Goal: Navigation & Orientation: Find specific page/section

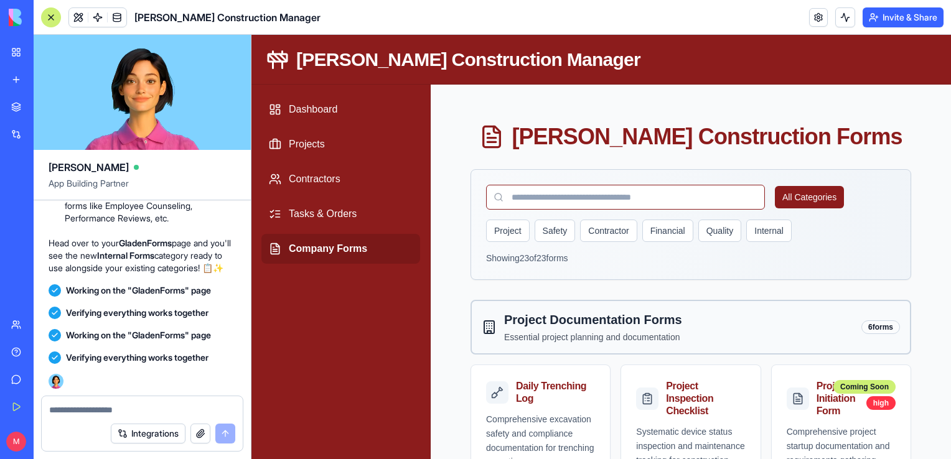
scroll to position [27842, 0]
click at [766, 240] on button "Internal" at bounding box center [768, 231] width 45 height 22
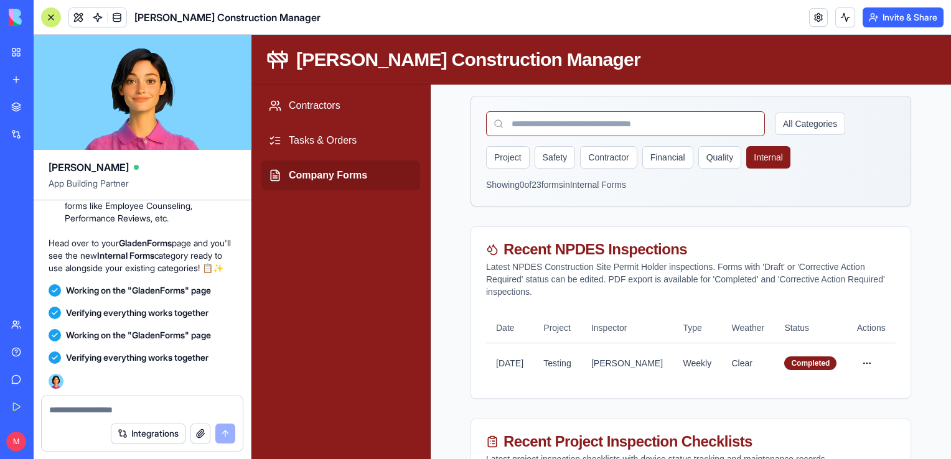
scroll to position [1, 0]
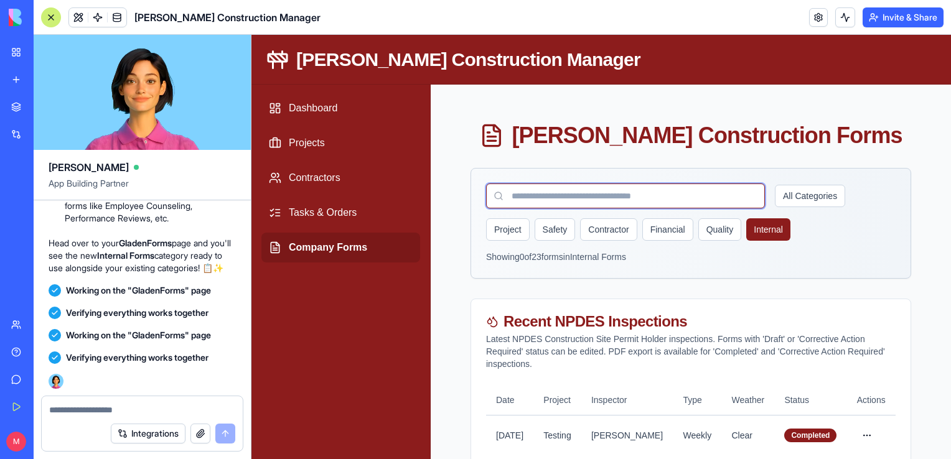
click at [568, 189] on input at bounding box center [625, 196] width 279 height 25
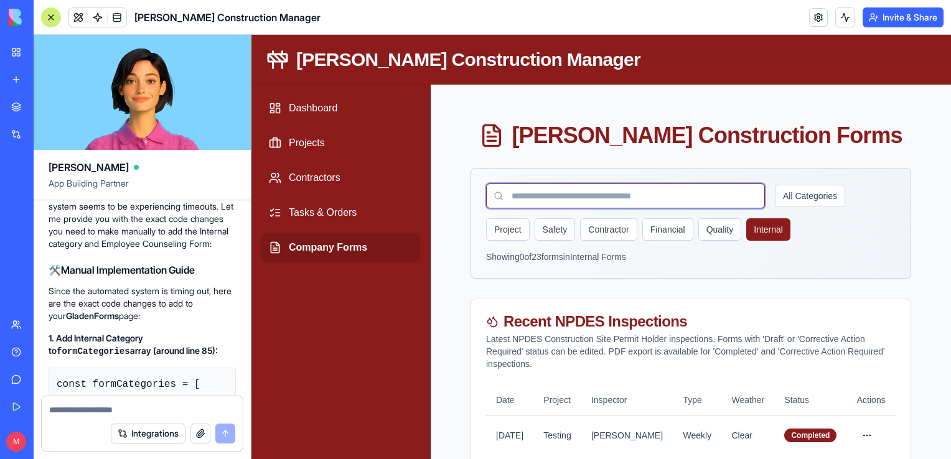
scroll to position [17760, 0]
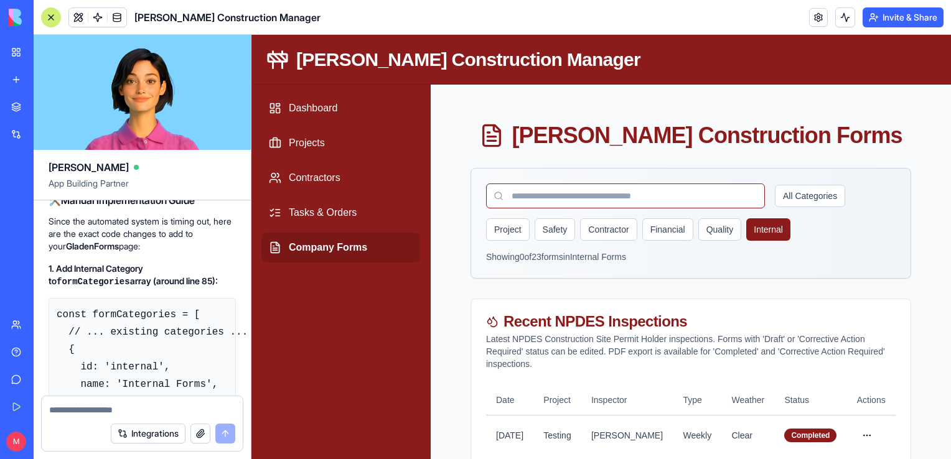
click at [78, 402] on div at bounding box center [142, 407] width 201 height 20
click at [85, 408] on textarea at bounding box center [142, 410] width 186 height 12
type textarea "**********"
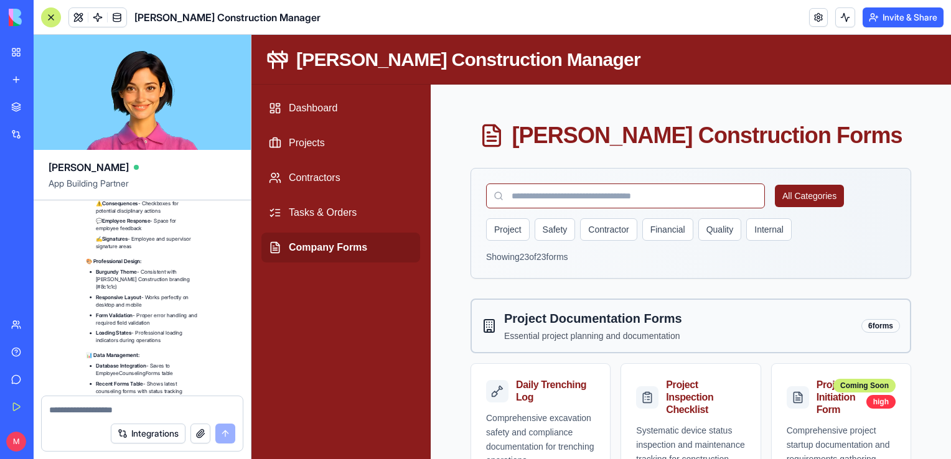
scroll to position [28921, 0]
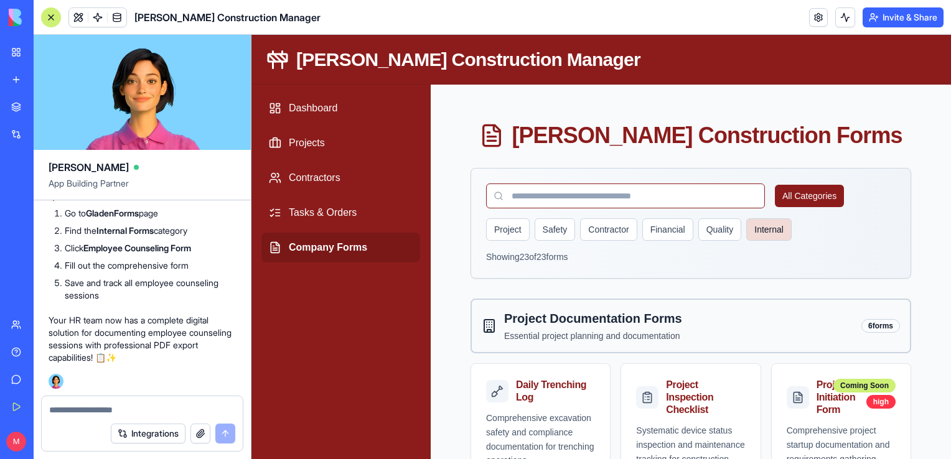
click at [767, 226] on button "Internal" at bounding box center [768, 230] width 45 height 22
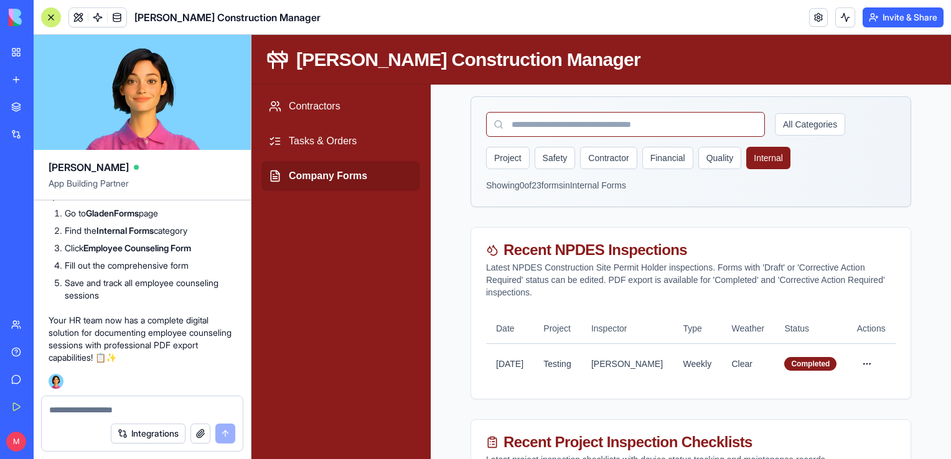
scroll to position [0, 0]
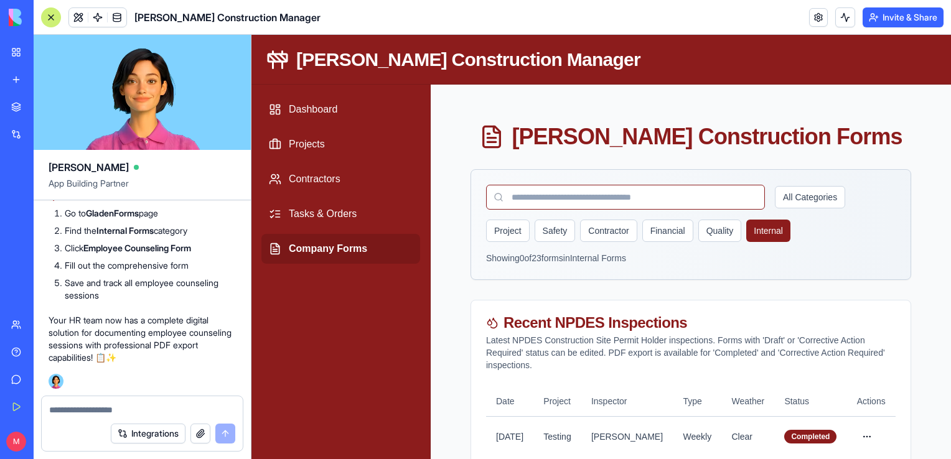
click at [335, 251] on link "Company Forms" at bounding box center [340, 249] width 159 height 30
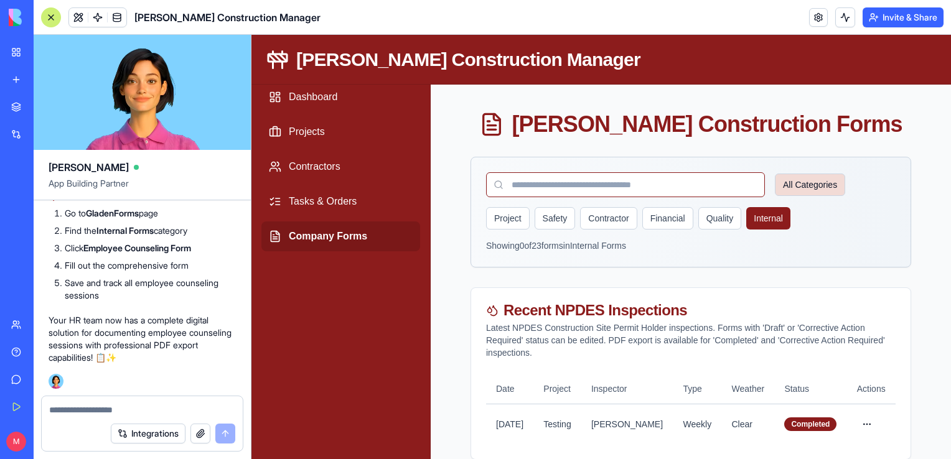
click at [805, 184] on button "All Categories" at bounding box center [810, 185] width 70 height 22
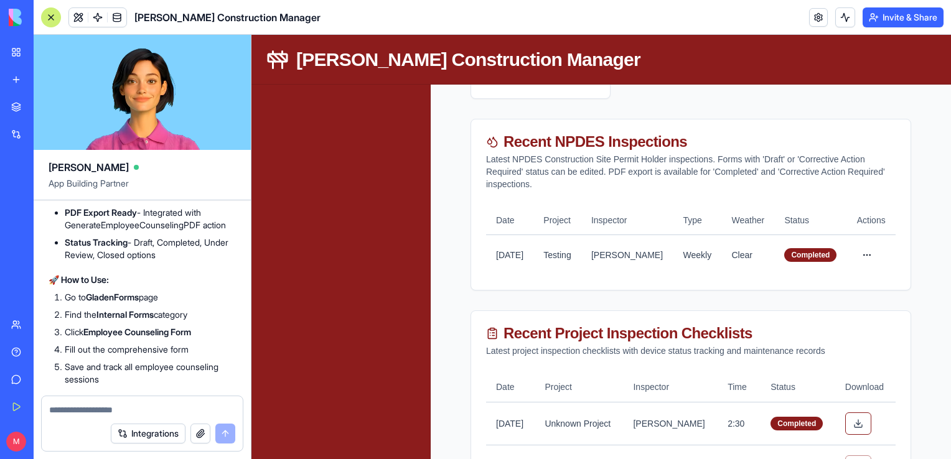
scroll to position [28232, 0]
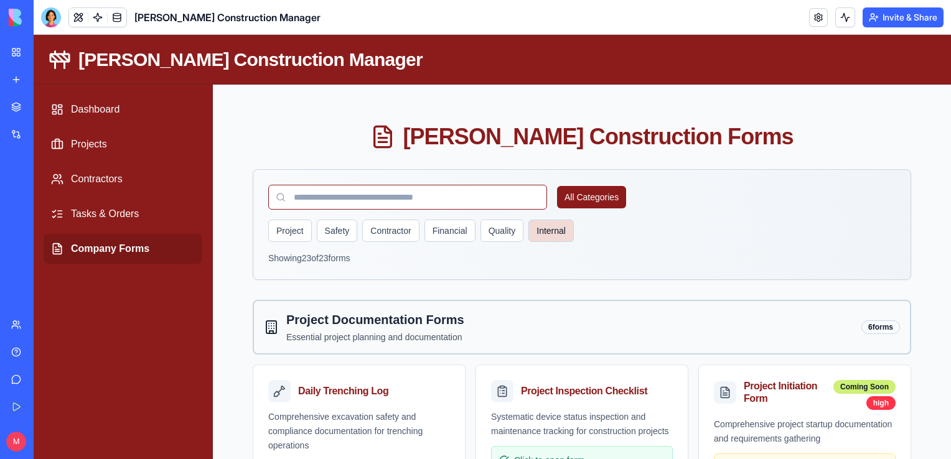
click at [549, 228] on button "Internal" at bounding box center [551, 231] width 45 height 22
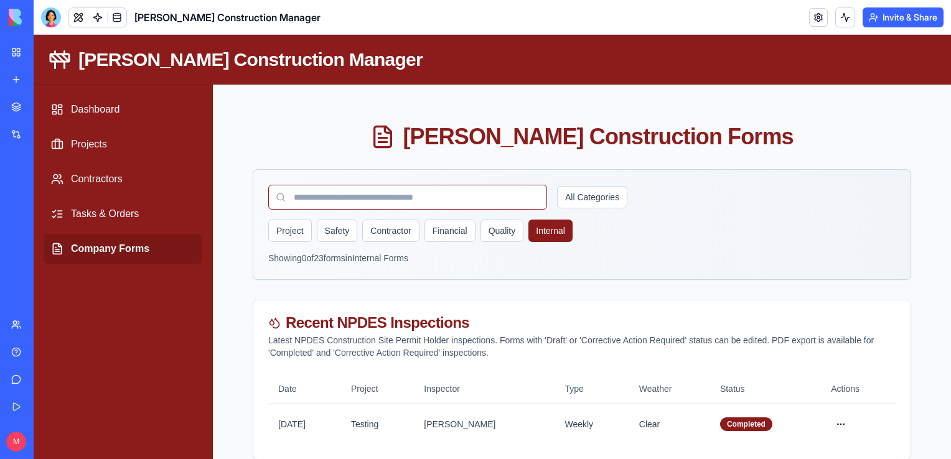
click at [13, 355] on link "Help" at bounding box center [29, 352] width 50 height 25
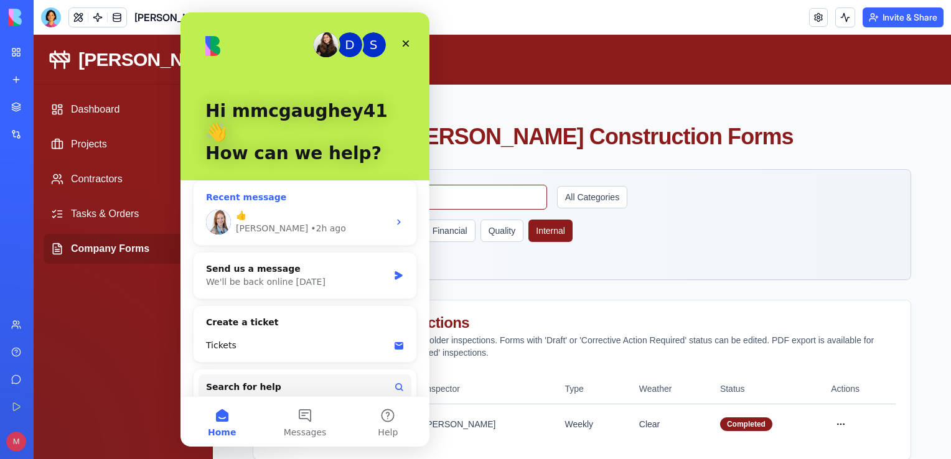
click at [311, 222] on div "• 2h ago" at bounding box center [328, 228] width 35 height 13
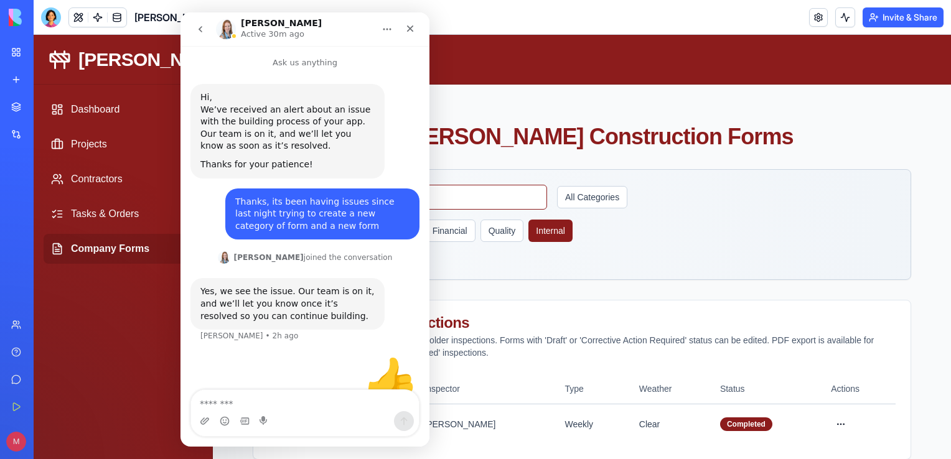
scroll to position [35, 0]
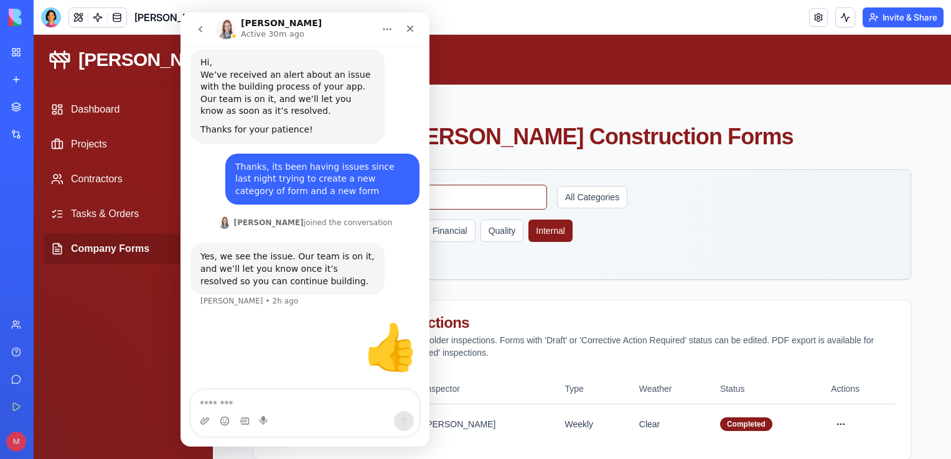
click at [284, 405] on textarea "Message…" at bounding box center [305, 400] width 228 height 21
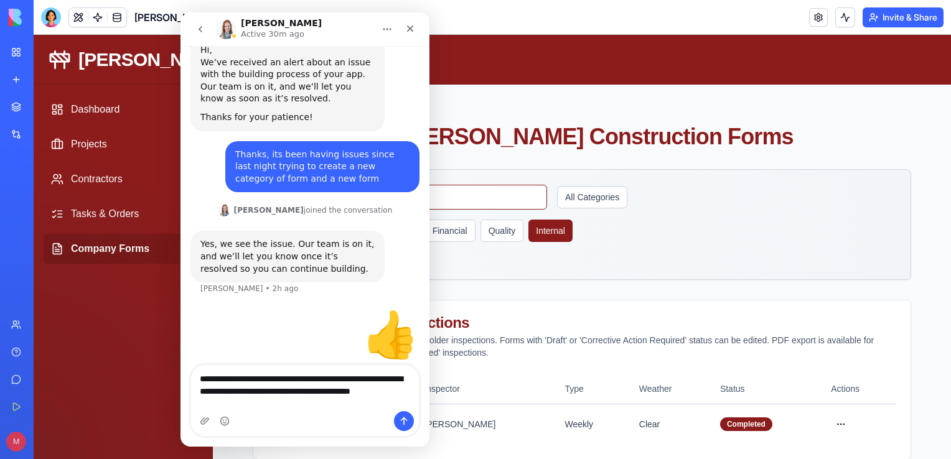
scroll to position [60, 0]
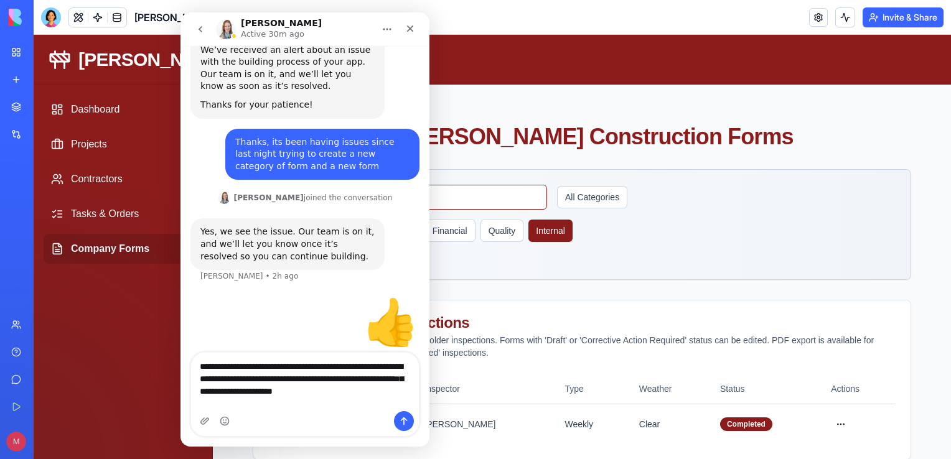
type textarea "**********"
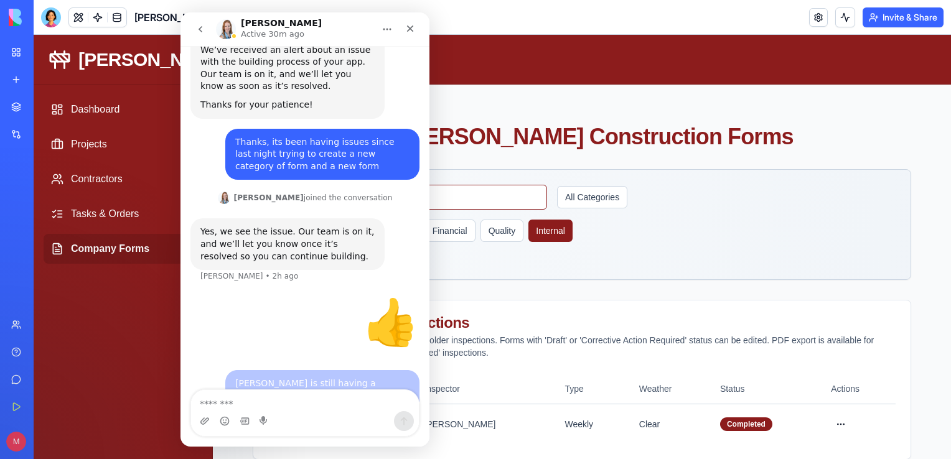
scroll to position [109, 0]
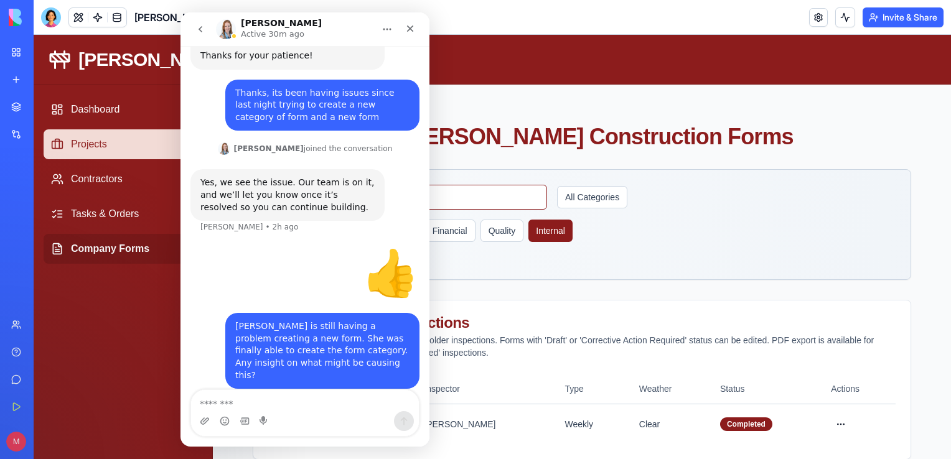
click at [96, 153] on link "Projects" at bounding box center [123, 144] width 159 height 30
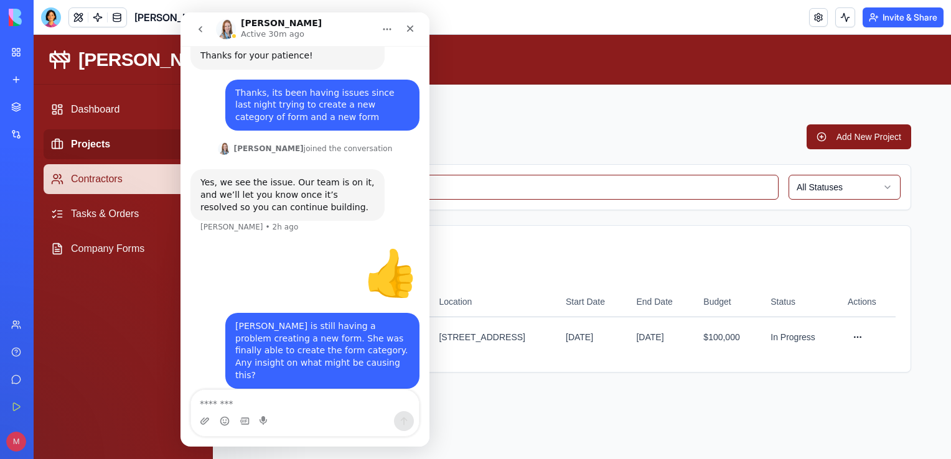
click at [105, 181] on link "Contractors" at bounding box center [123, 179] width 159 height 30
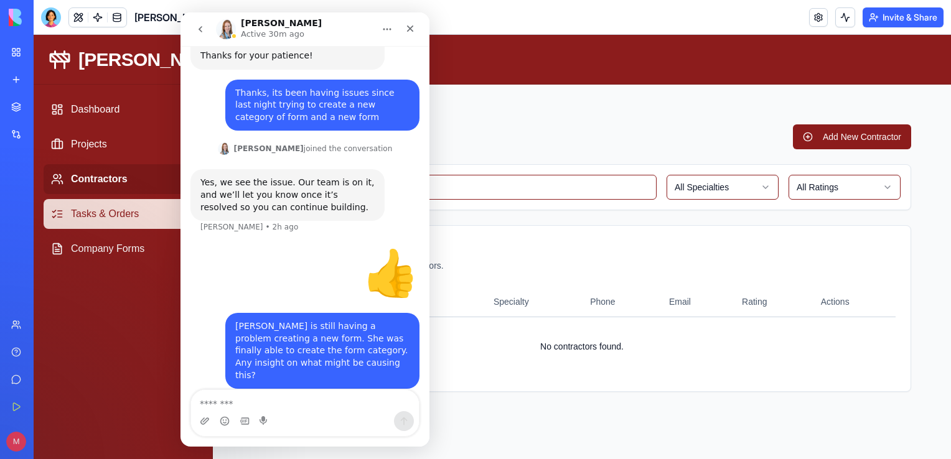
click at [102, 210] on link "Tasks & Orders" at bounding box center [123, 214] width 159 height 30
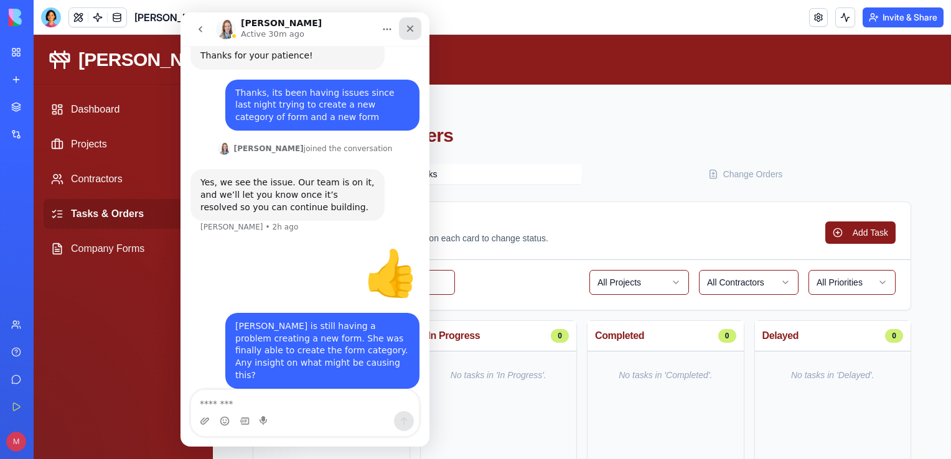
click at [412, 34] on div "Close" at bounding box center [410, 28] width 22 height 22
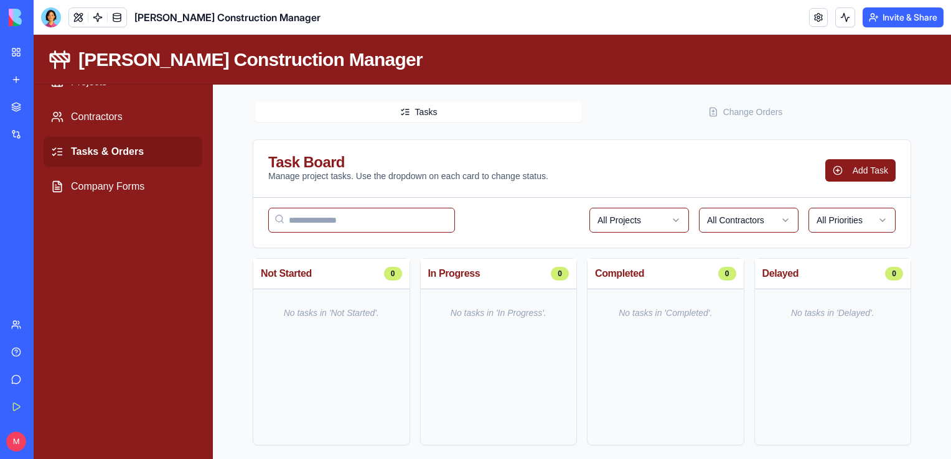
scroll to position [70, 0]
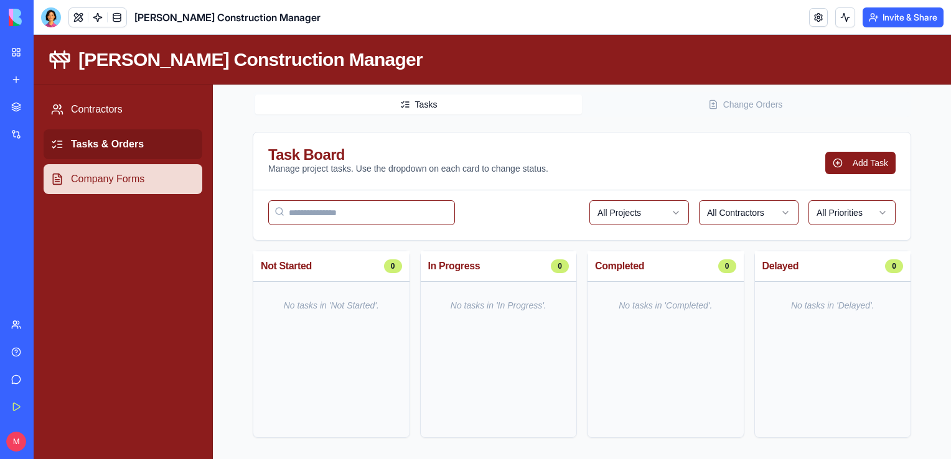
click at [116, 179] on link "Company Forms" at bounding box center [123, 179] width 159 height 30
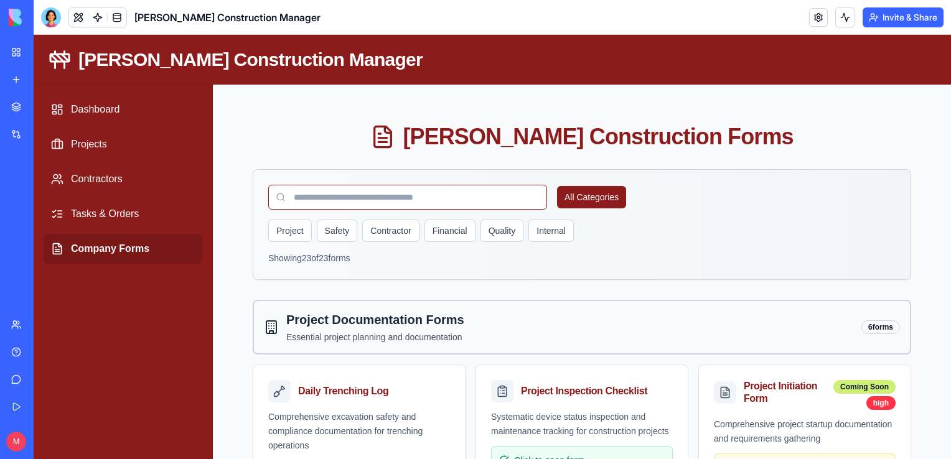
click at [17, 375] on link "Give feedback" at bounding box center [29, 379] width 50 height 25
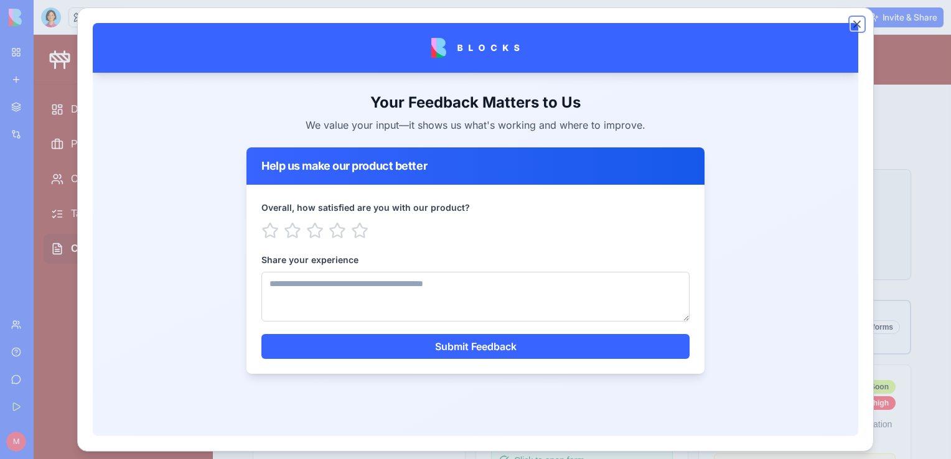
click at [860, 27] on button "Close" at bounding box center [857, 24] width 12 height 12
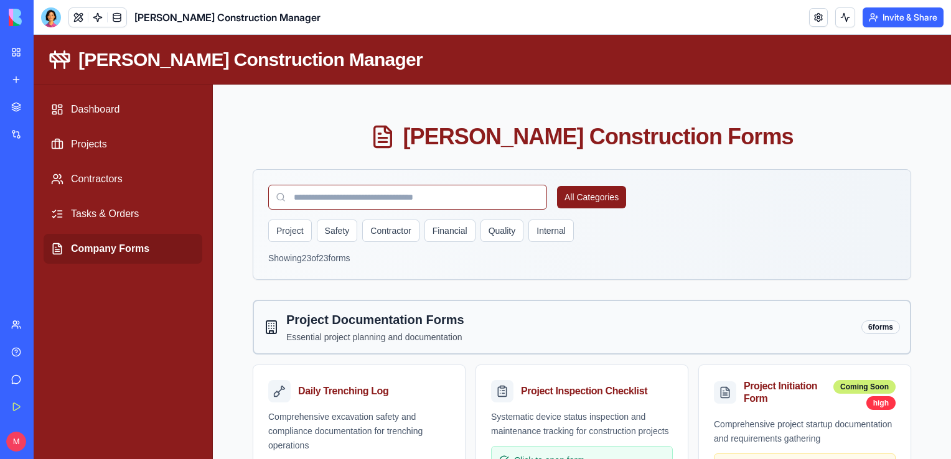
click at [11, 355] on link "Help" at bounding box center [29, 352] width 50 height 25
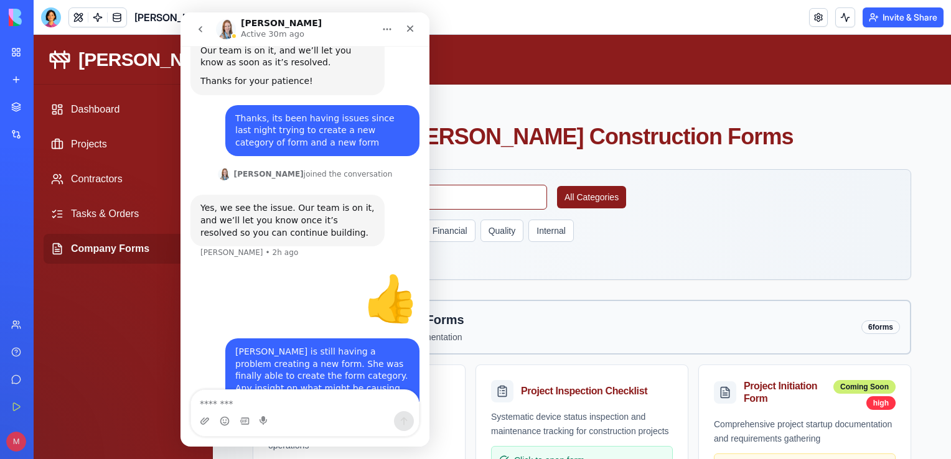
scroll to position [109, 0]
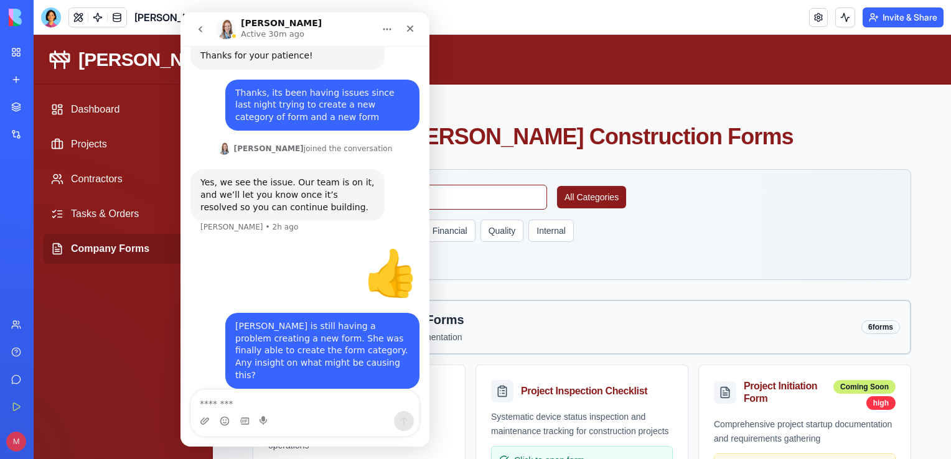
click at [227, 34] on img "Intercom messenger" at bounding box center [226, 29] width 20 height 20
click at [264, 31] on p "Active 30m ago" at bounding box center [272, 34] width 63 height 12
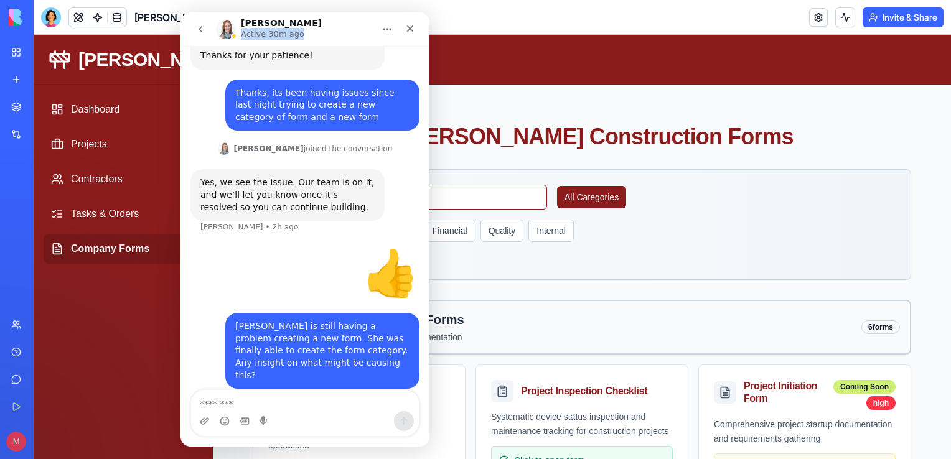
click at [264, 31] on p "Active 30m ago" at bounding box center [272, 34] width 63 height 12
drag, startPoint x: 264, startPoint y: 31, endPoint x: 248, endPoint y: 29, distance: 16.3
click at [248, 29] on p "Active 30m ago" at bounding box center [272, 34] width 63 height 12
click at [384, 26] on icon "Home" at bounding box center [387, 29] width 10 height 10
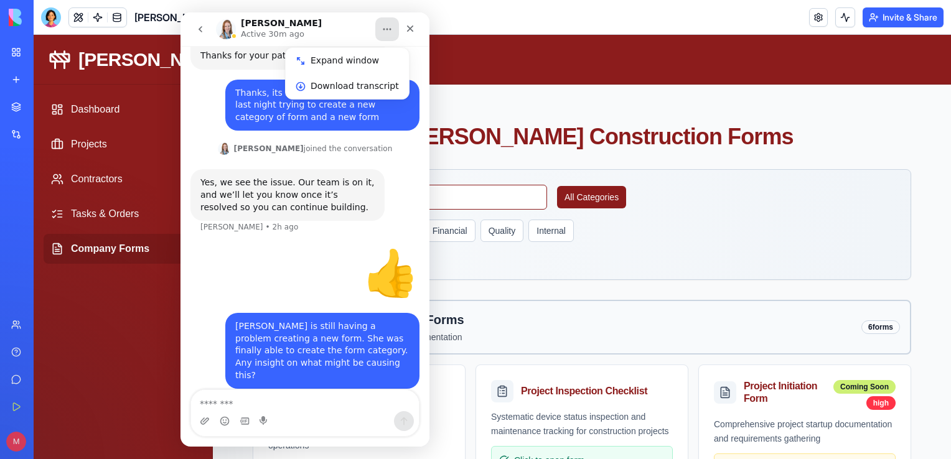
click at [316, 275] on div "👍 mmcgaughey41 • 2h ago" at bounding box center [304, 278] width 229 height 70
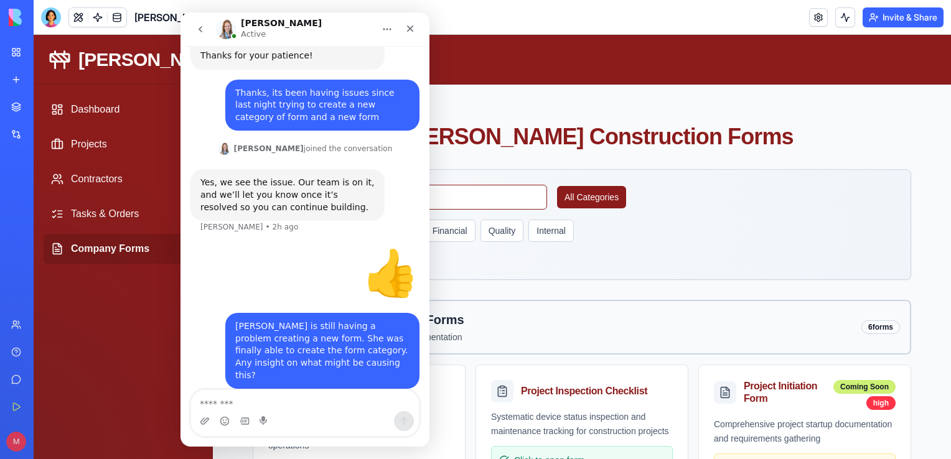
scroll to position [108, 0]
click at [410, 32] on icon "Close" at bounding box center [410, 29] width 10 height 10
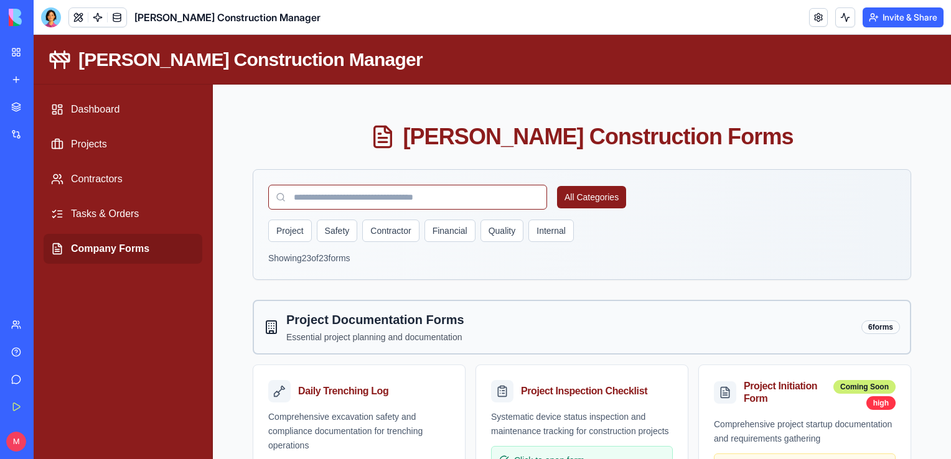
click at [101, 248] on link "Company Forms" at bounding box center [123, 249] width 159 height 30
click at [15, 354] on link "Help" at bounding box center [29, 352] width 50 height 25
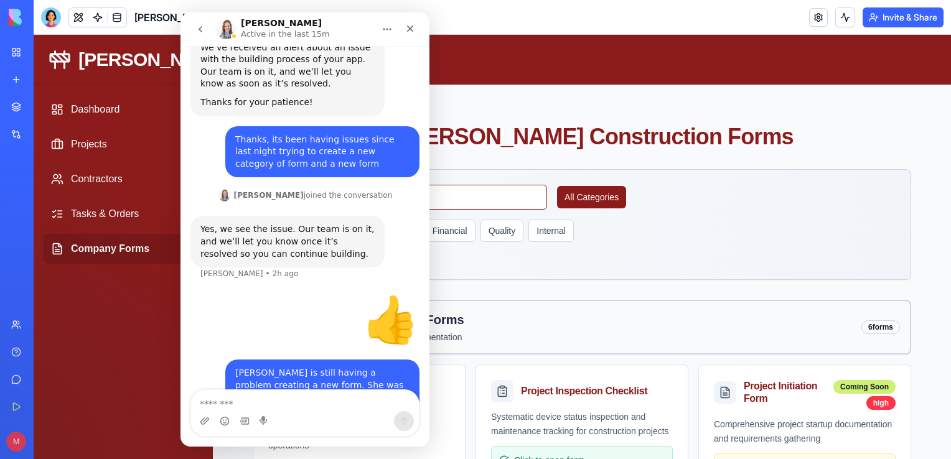
scroll to position [109, 0]
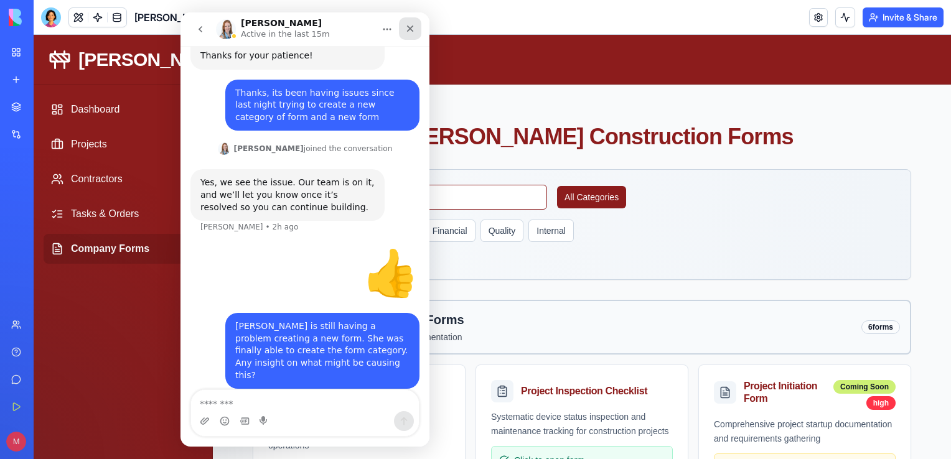
click at [403, 29] on div "Close" at bounding box center [410, 28] width 22 height 22
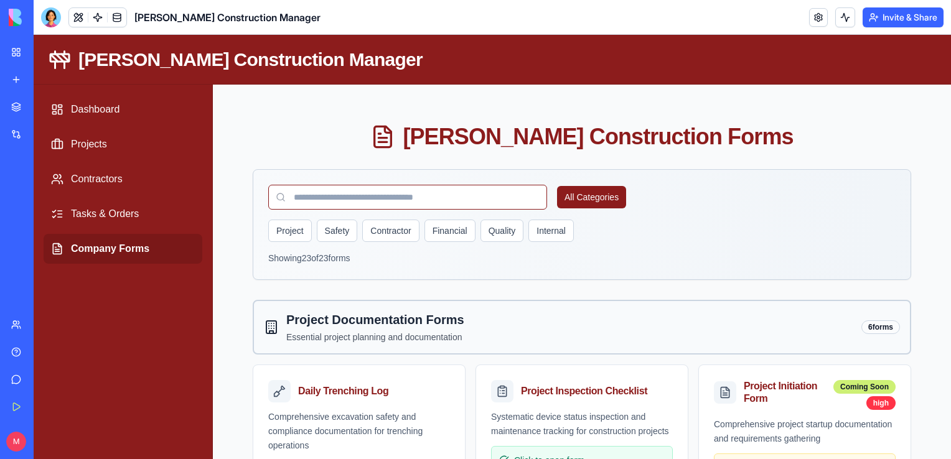
click at [11, 351] on link "Help" at bounding box center [29, 352] width 50 height 25
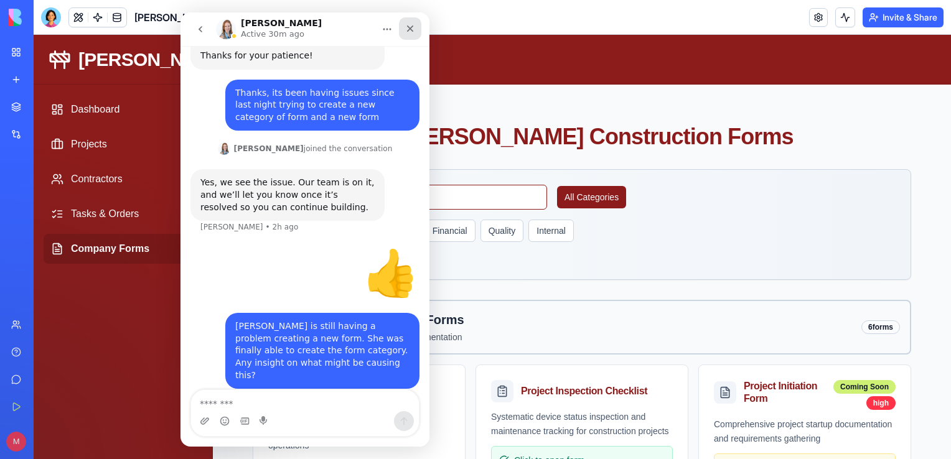
click at [411, 32] on icon "Close" at bounding box center [410, 29] width 10 height 10
